Goal: Navigation & Orientation: Find specific page/section

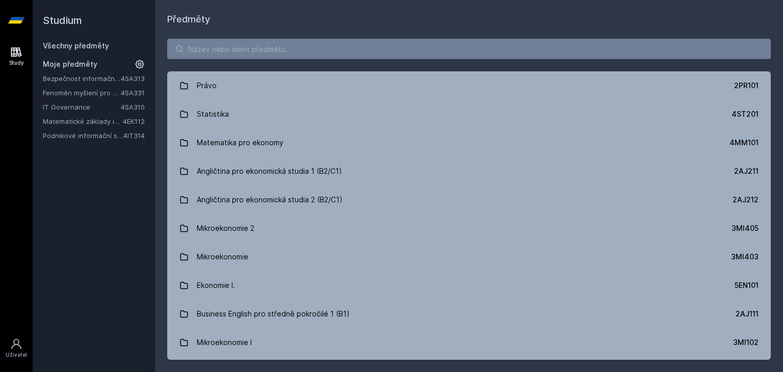
click at [55, 107] on link "IT Governance" at bounding box center [82, 107] width 78 height 10
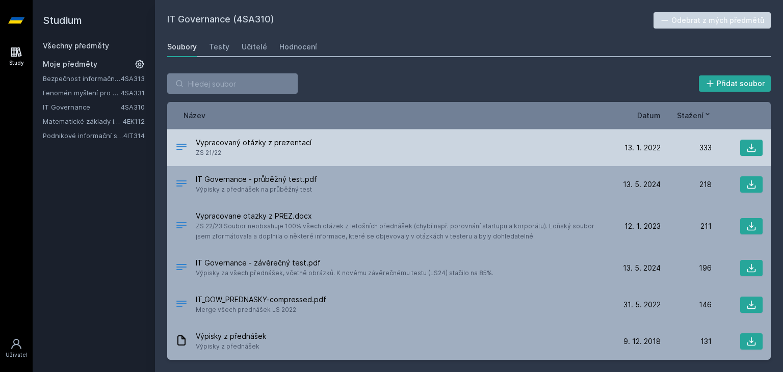
scroll to position [49, 0]
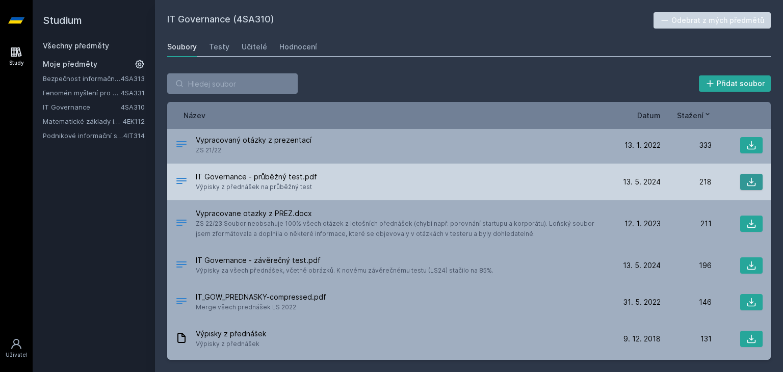
click at [747, 185] on icon at bounding box center [752, 182] width 10 height 10
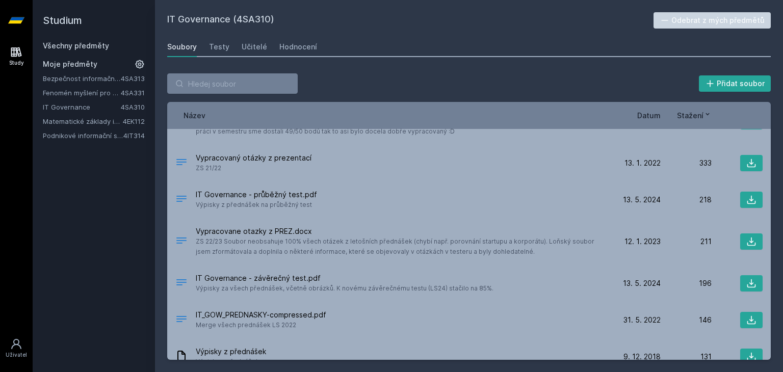
scroll to position [0, 0]
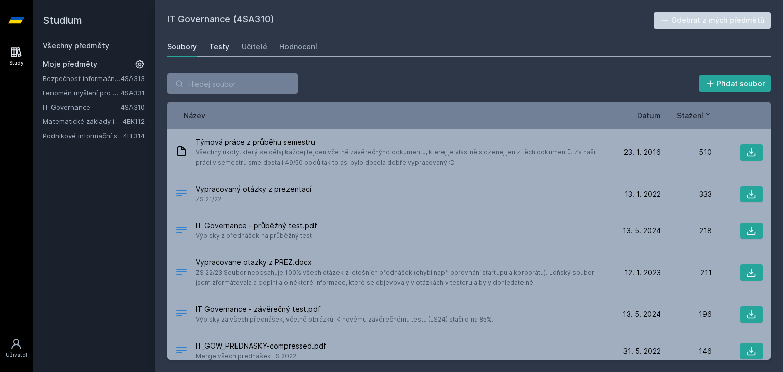
drag, startPoint x: 383, startPoint y: 47, endPoint x: 221, endPoint y: 48, distance: 162.7
click at [221, 48] on div "Soubory Testy Učitelé Hodnocení" at bounding box center [469, 47] width 604 height 20
click at [221, 48] on div "Testy" at bounding box center [219, 47] width 20 height 10
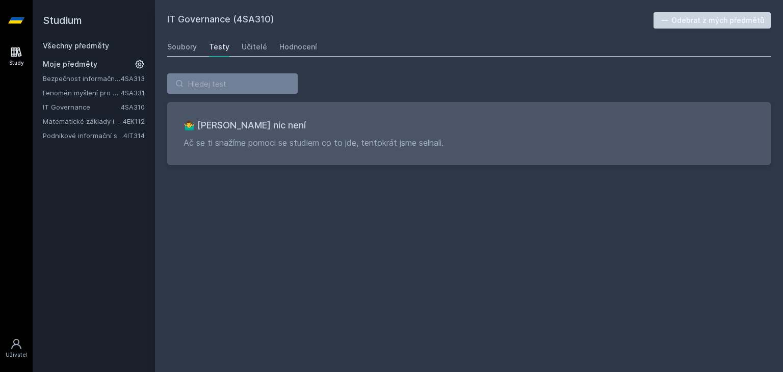
click at [395, 49] on div "Soubory Testy Učitelé Hodnocení" at bounding box center [469, 47] width 604 height 20
click at [187, 45] on div "Soubory" at bounding box center [182, 47] width 30 height 10
